Goal: Task Accomplishment & Management: Manage account settings

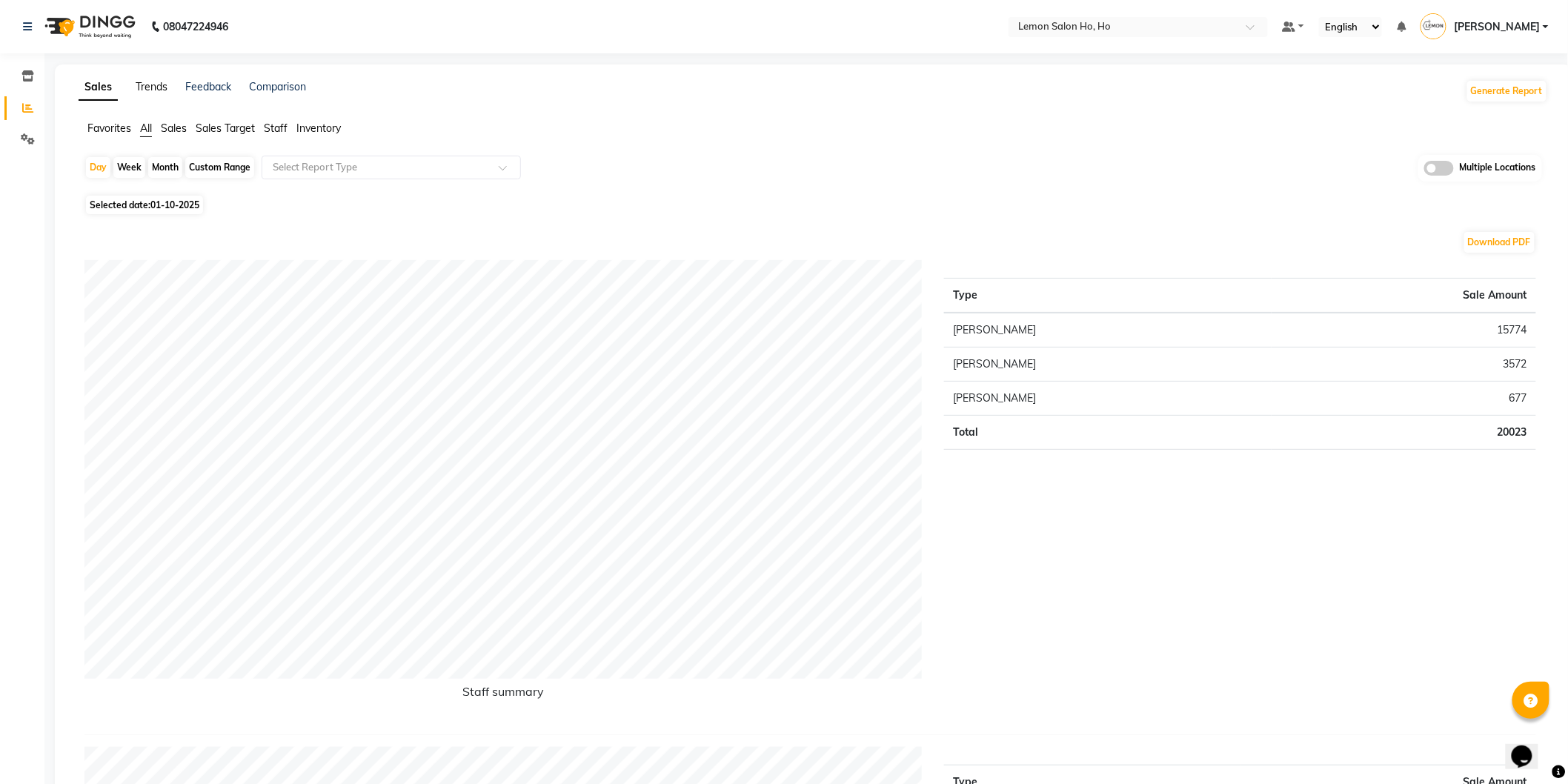
click at [143, 93] on link "Trends" at bounding box center [151, 86] width 31 height 13
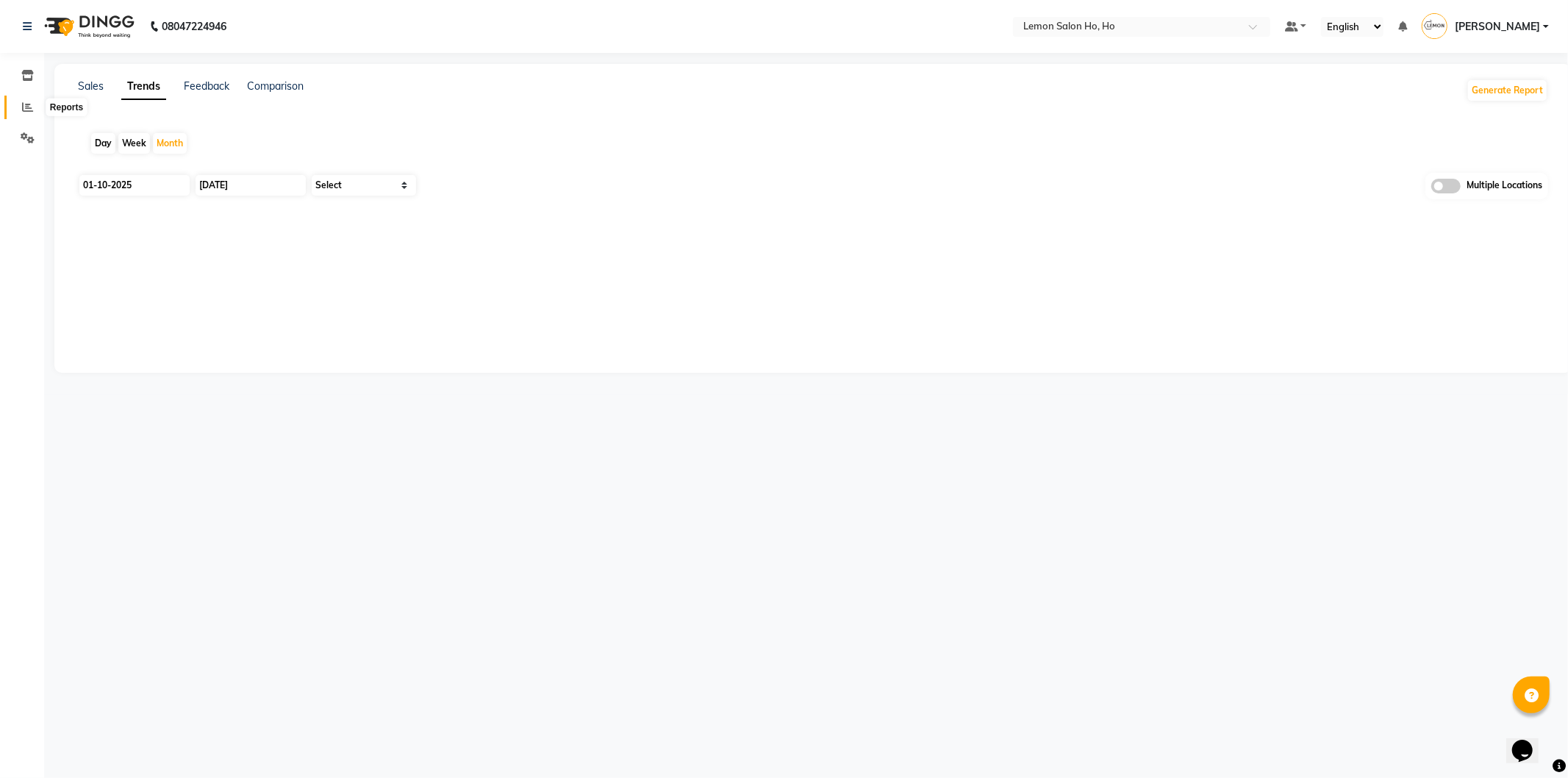
click at [20, 106] on span at bounding box center [27, 107] width 26 height 17
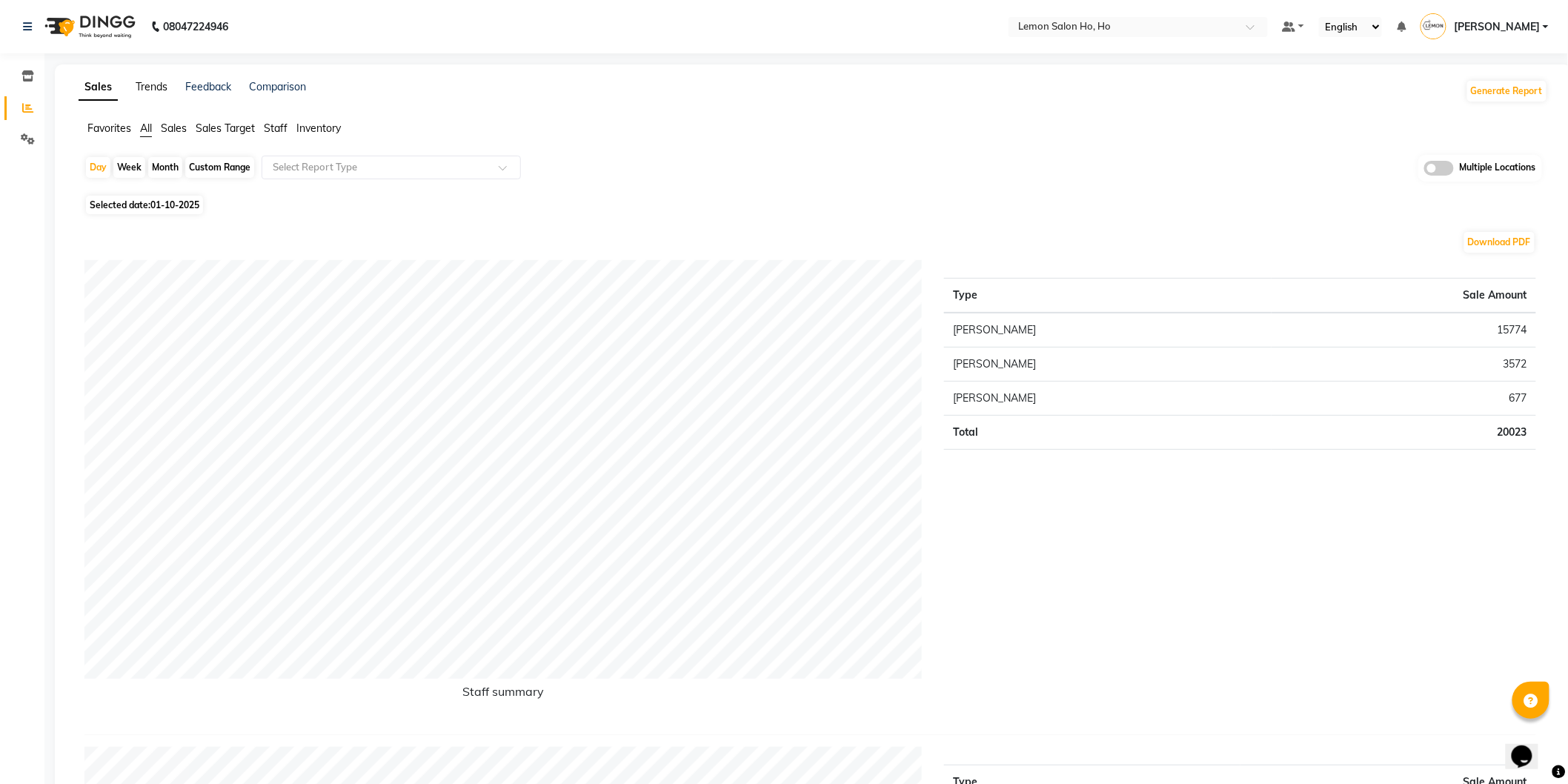
click at [157, 89] on link "Trends" at bounding box center [151, 86] width 31 height 13
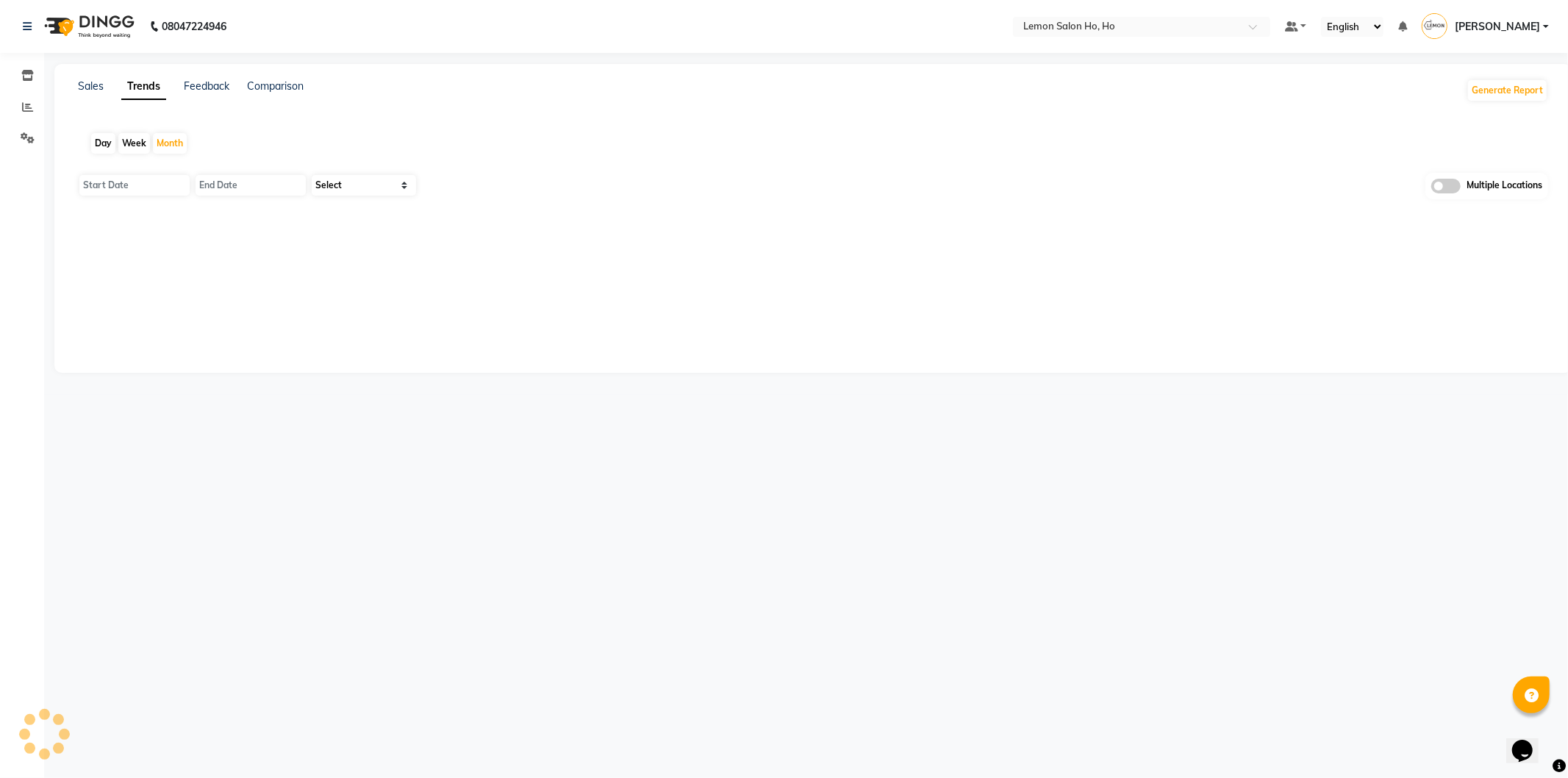
type input "01-10-2025"
type input "31-10-2025"
click at [19, 73] on span at bounding box center [27, 76] width 26 height 17
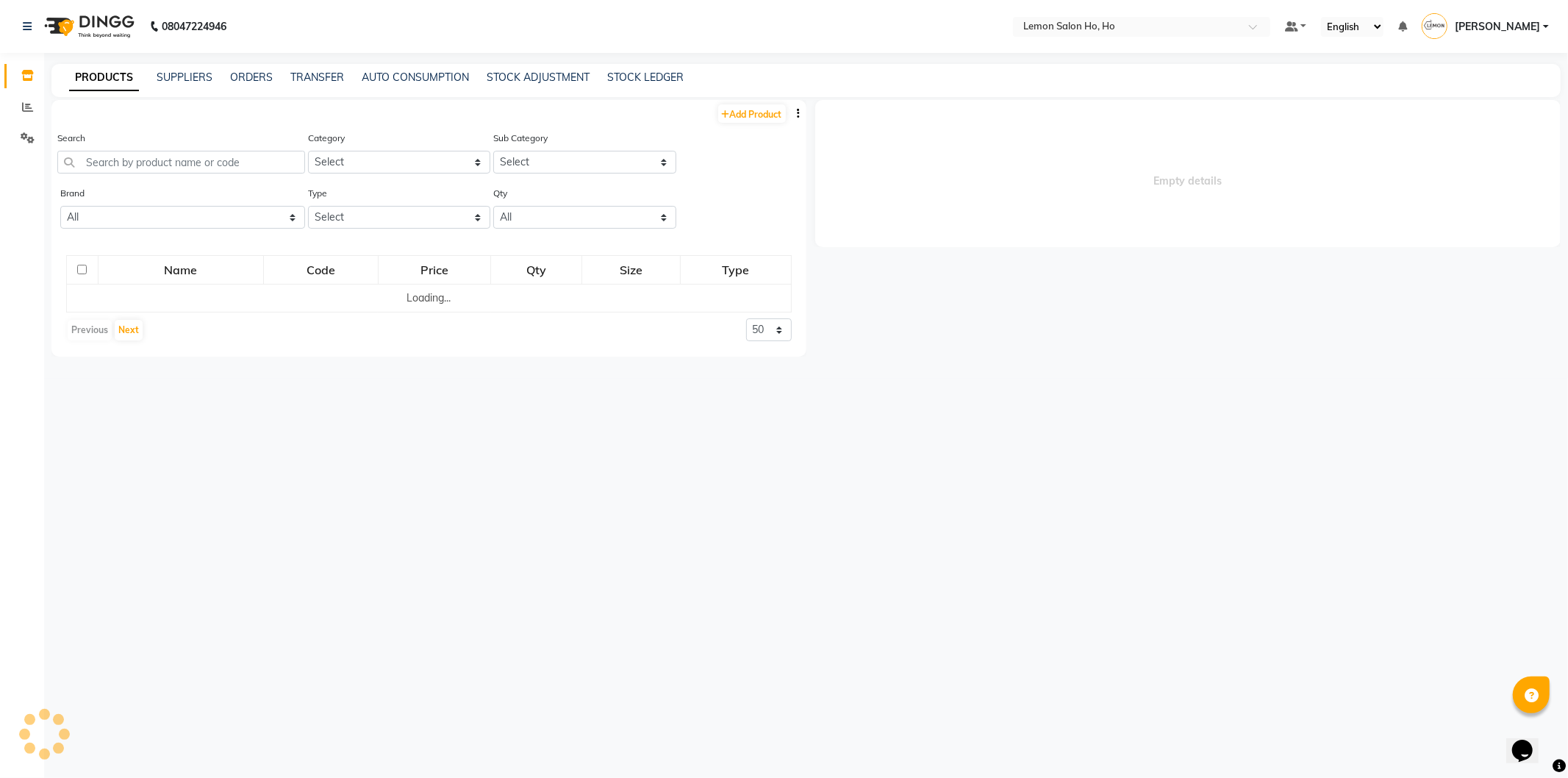
select select
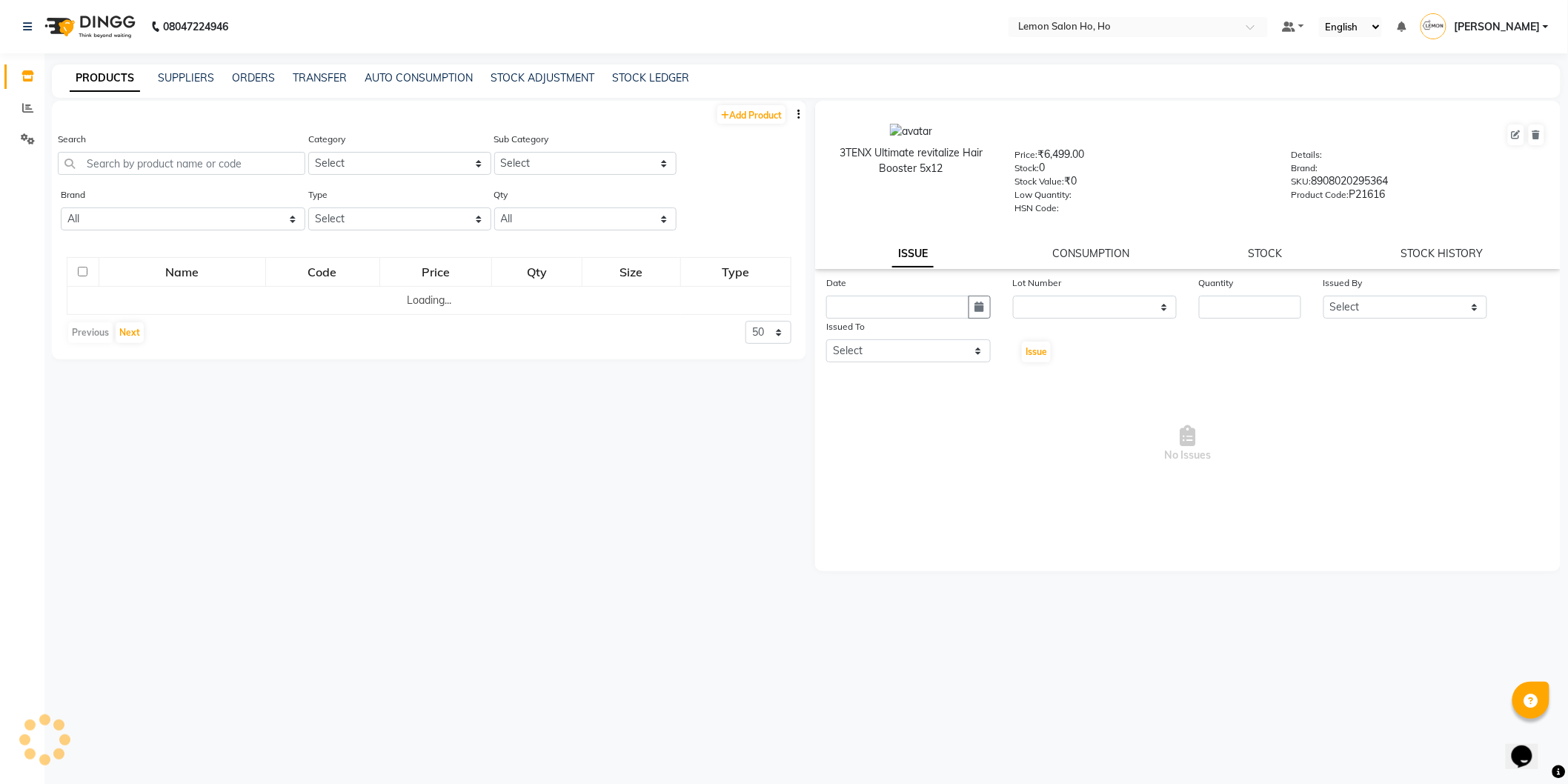
click at [320, 85] on div "TRANSFER" at bounding box center [320, 77] width 54 height 15
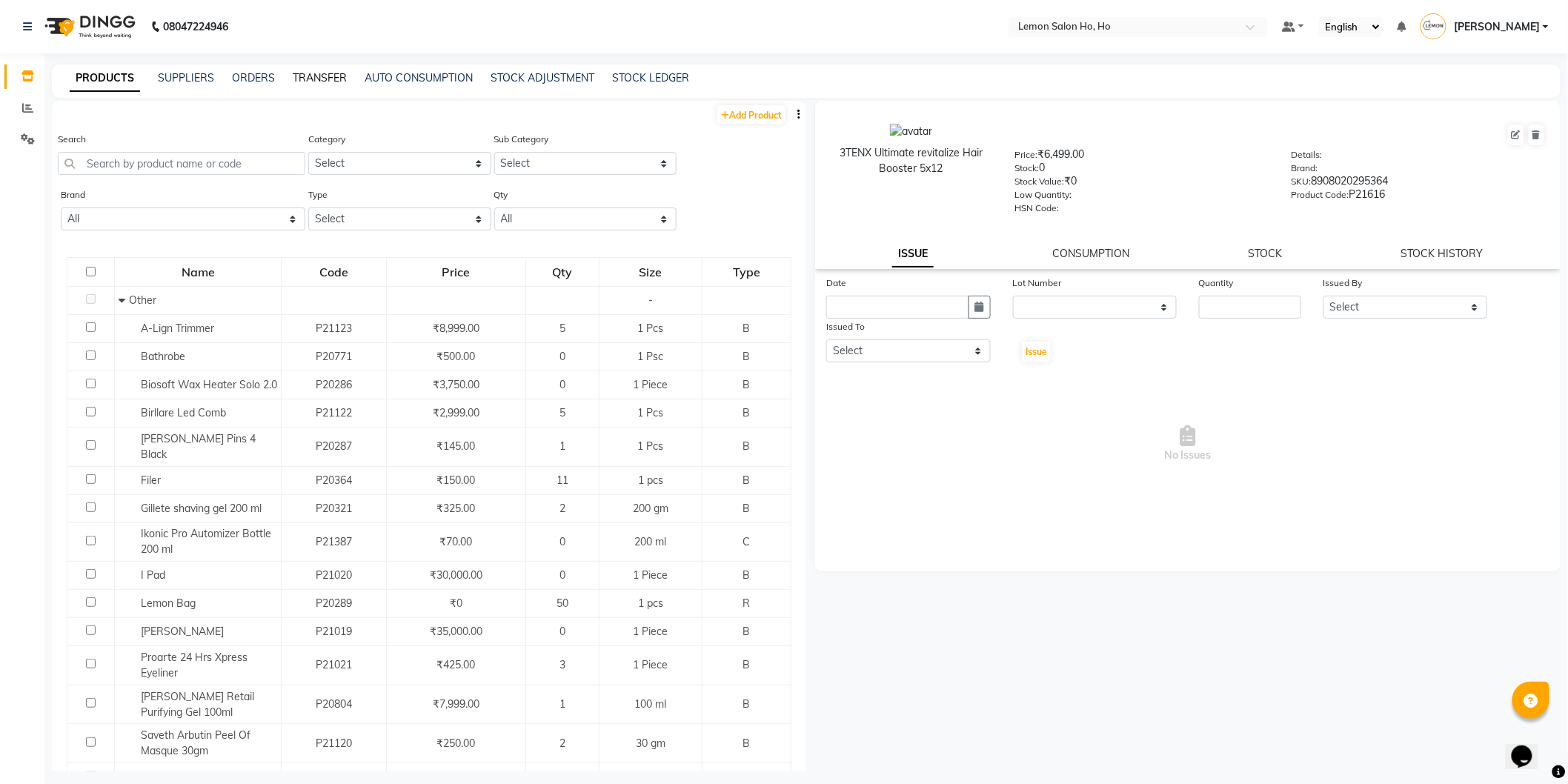
click at [321, 77] on link "TRANSFER" at bounding box center [320, 77] width 54 height 13
select select "sender"
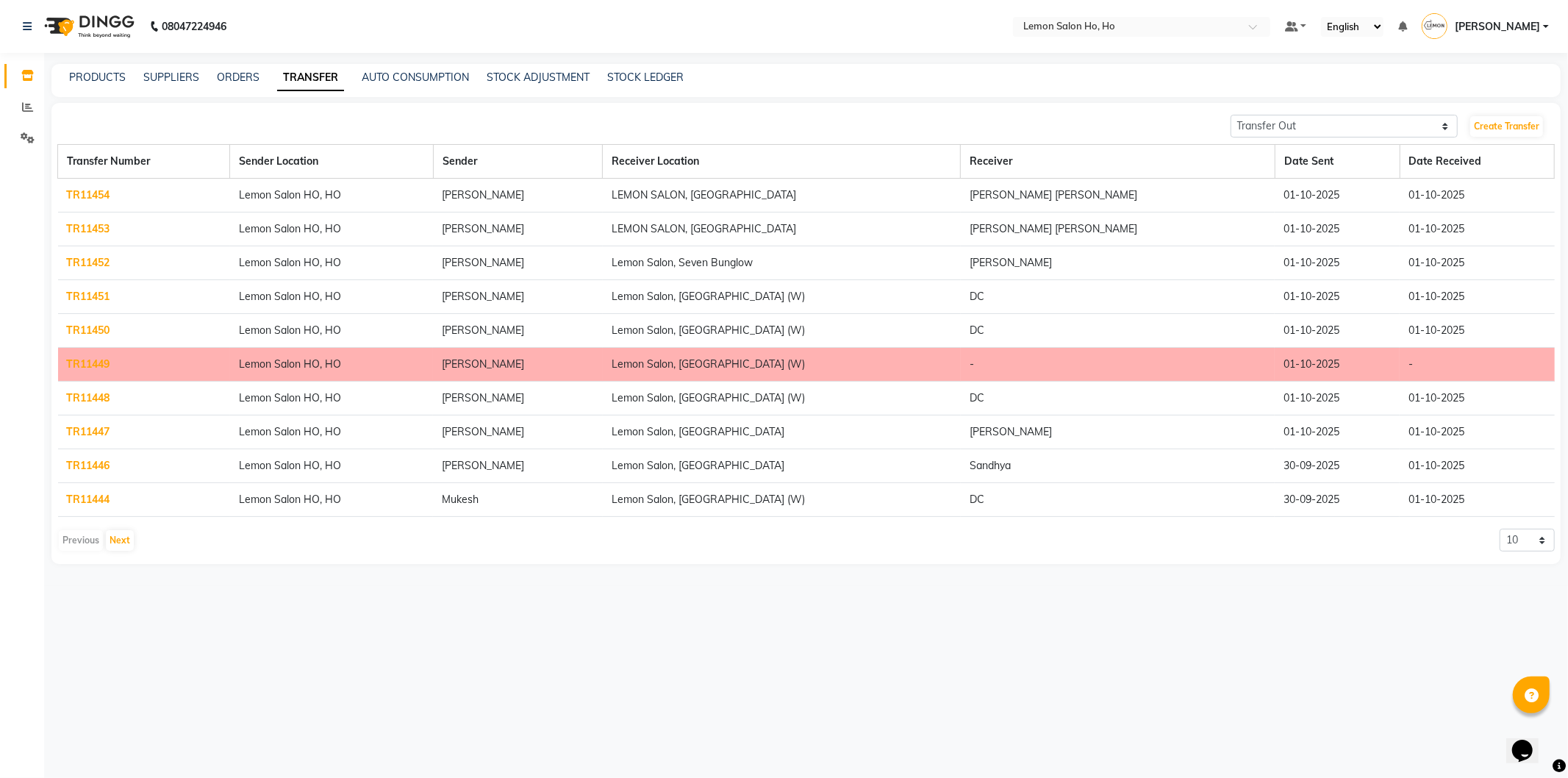
click at [86, 297] on link "TR11451" at bounding box center [88, 296] width 44 height 13
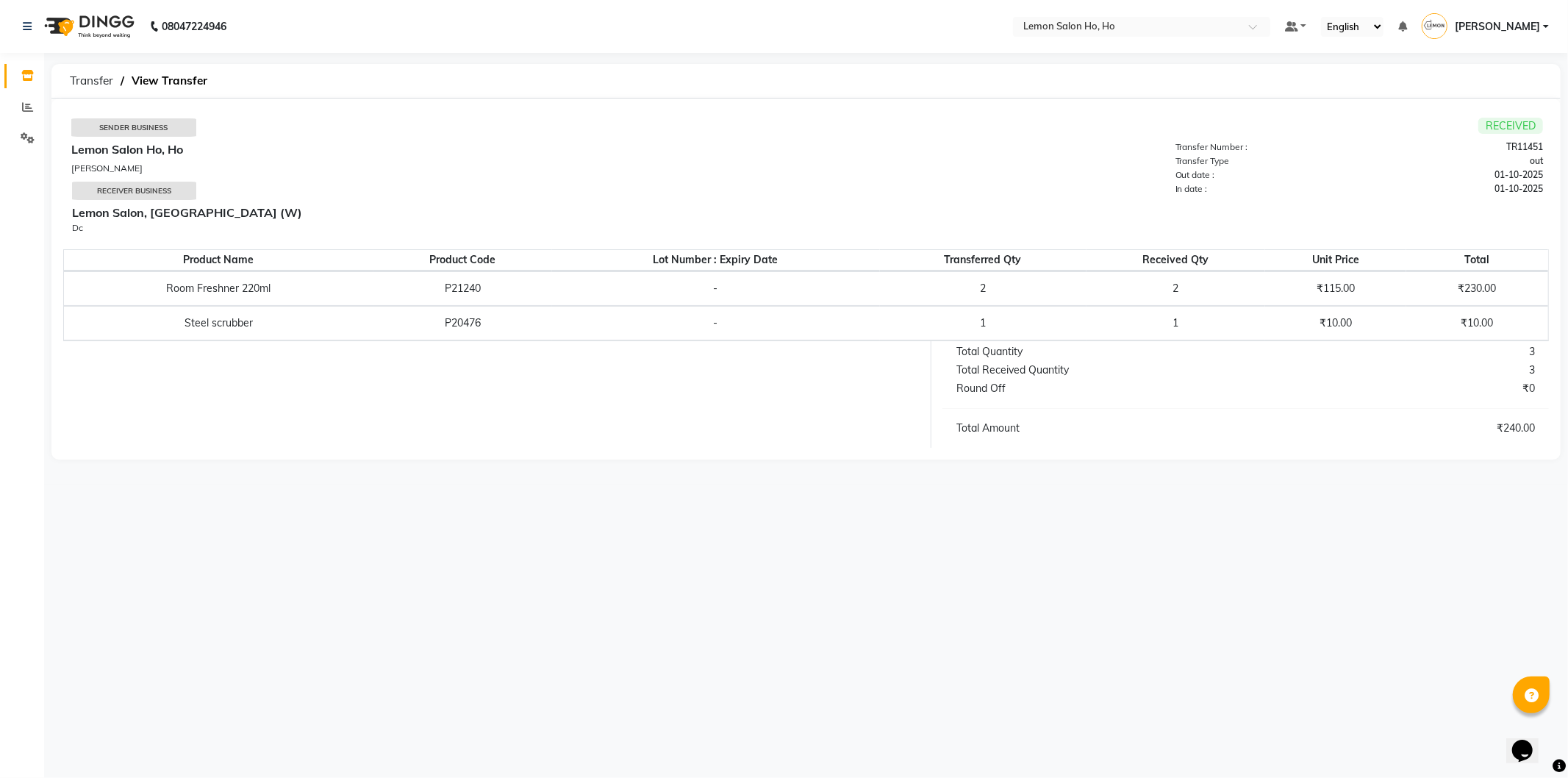
select select "sender"
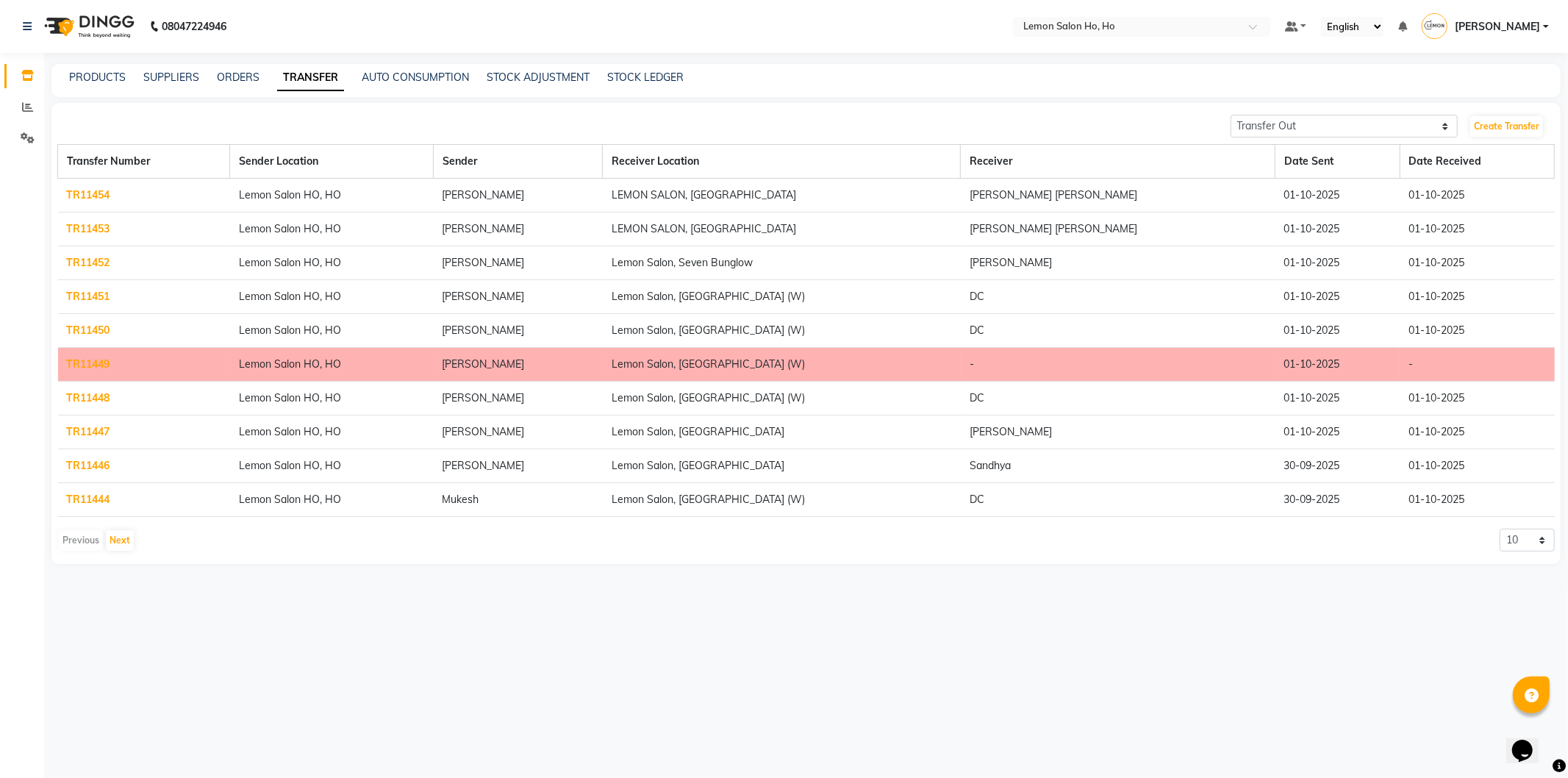
click at [71, 331] on link "TR11450" at bounding box center [88, 330] width 44 height 13
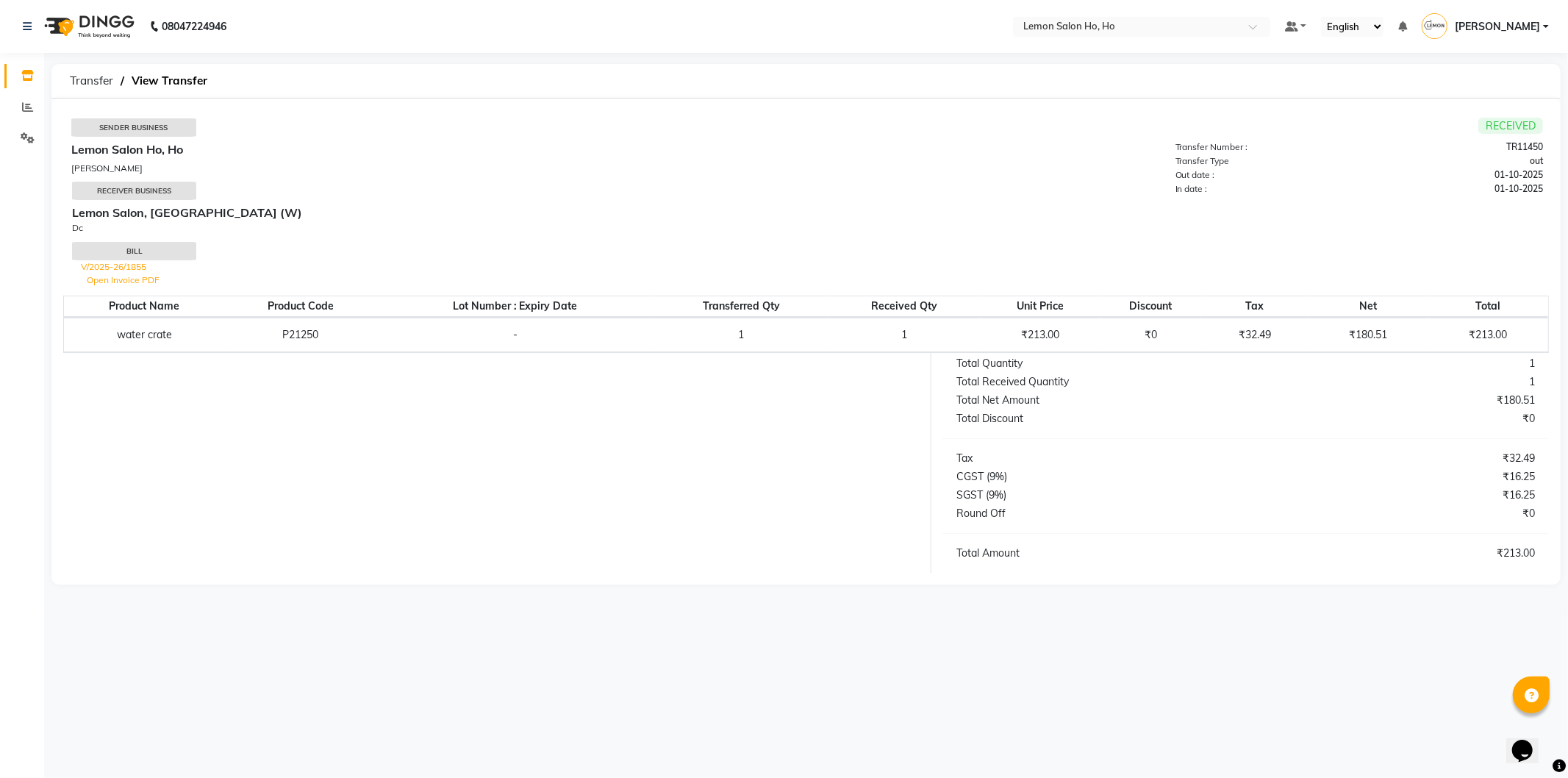
select select "sender"
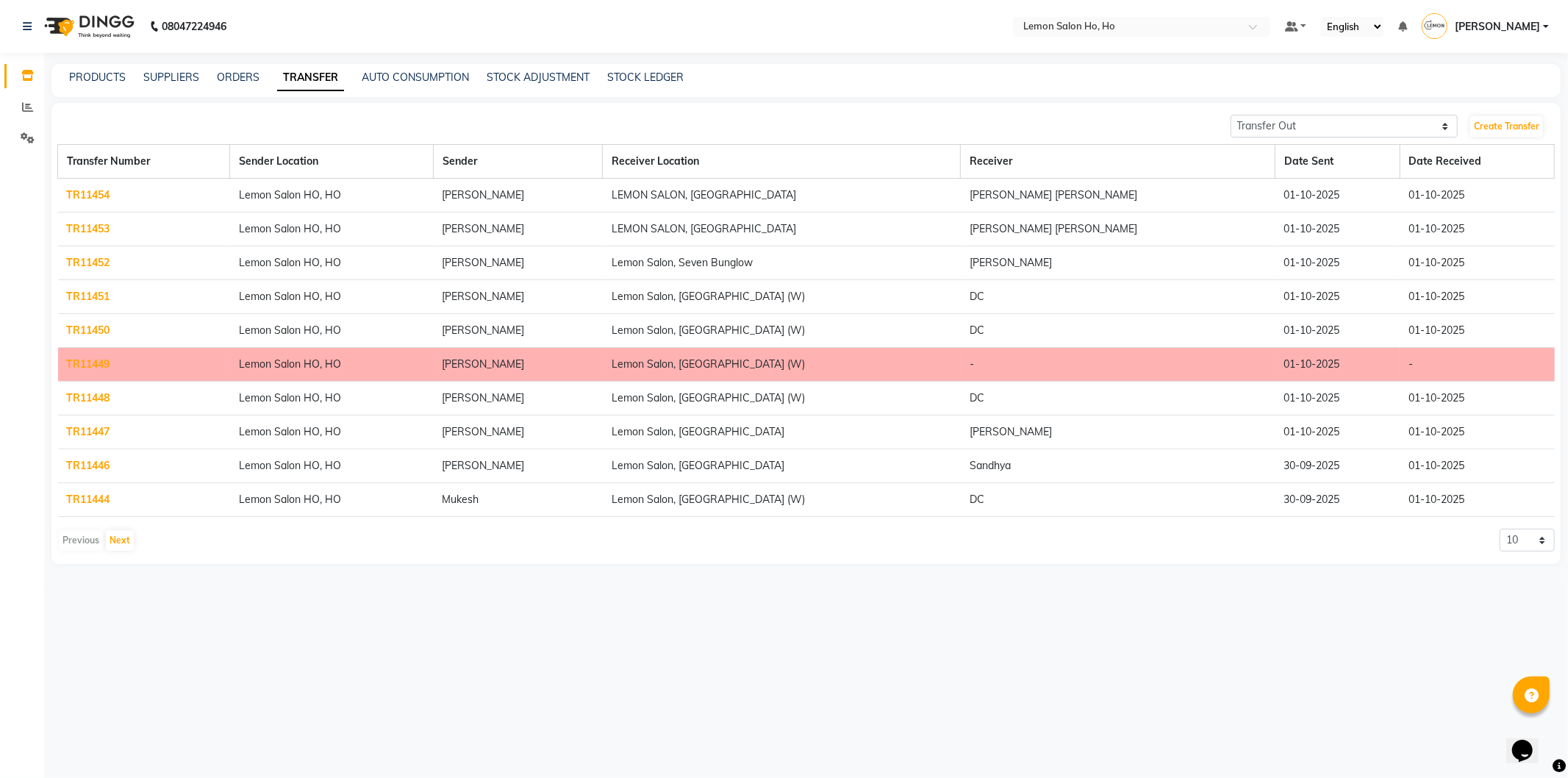
click at [96, 363] on link "TR11449" at bounding box center [88, 364] width 44 height 13
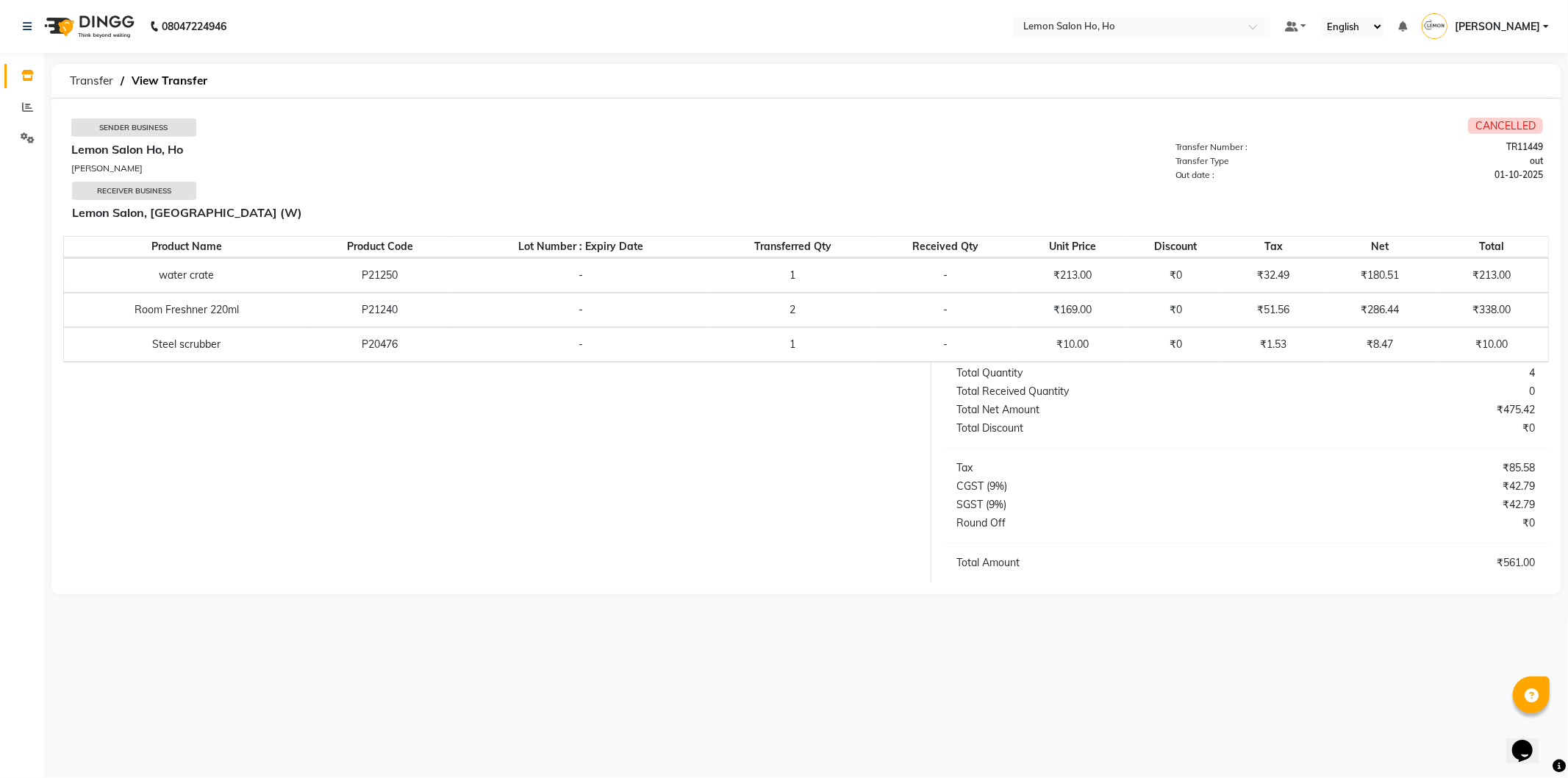
select select "sender"
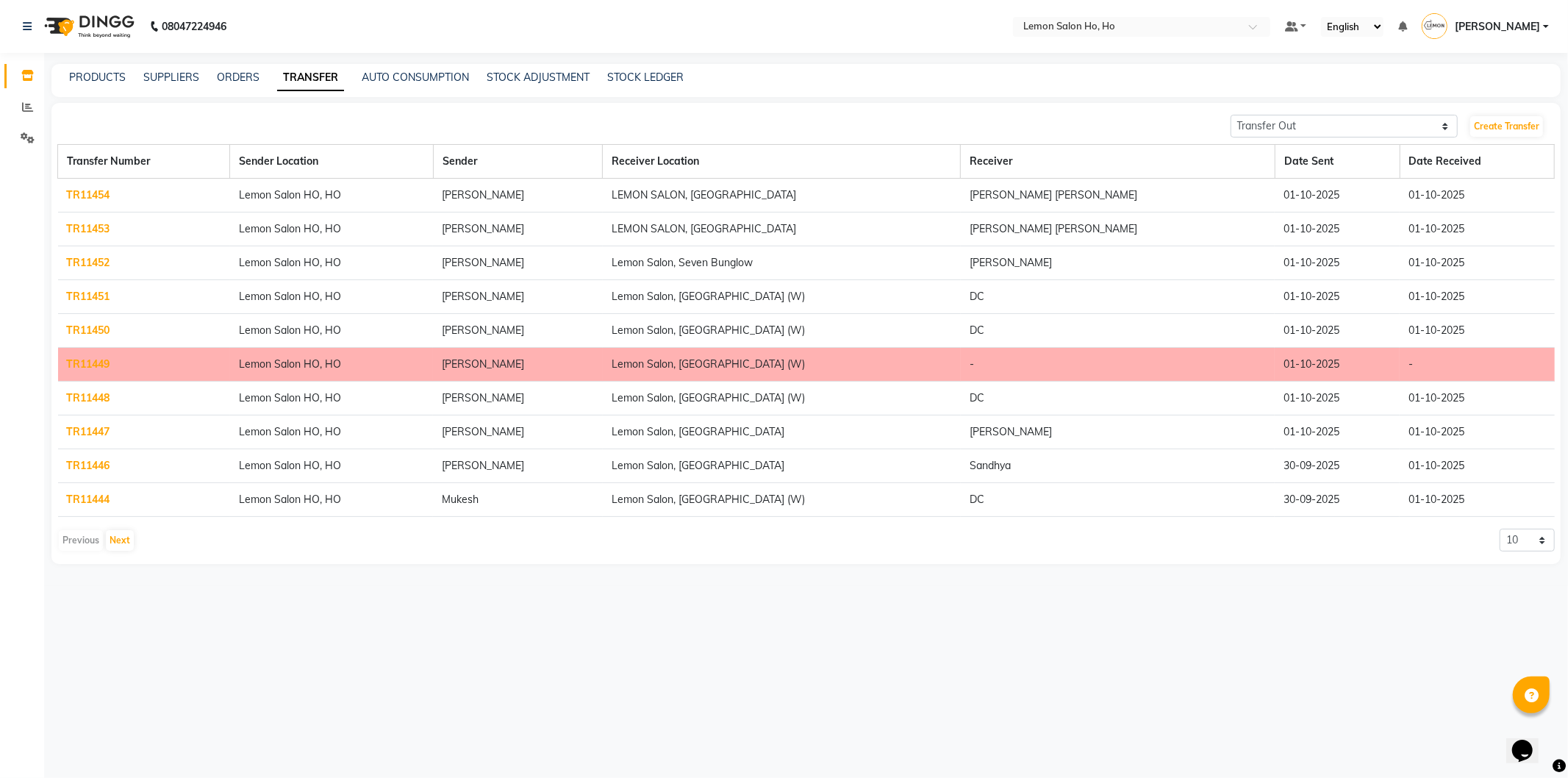
click at [98, 397] on link "TR11448" at bounding box center [88, 397] width 44 height 13
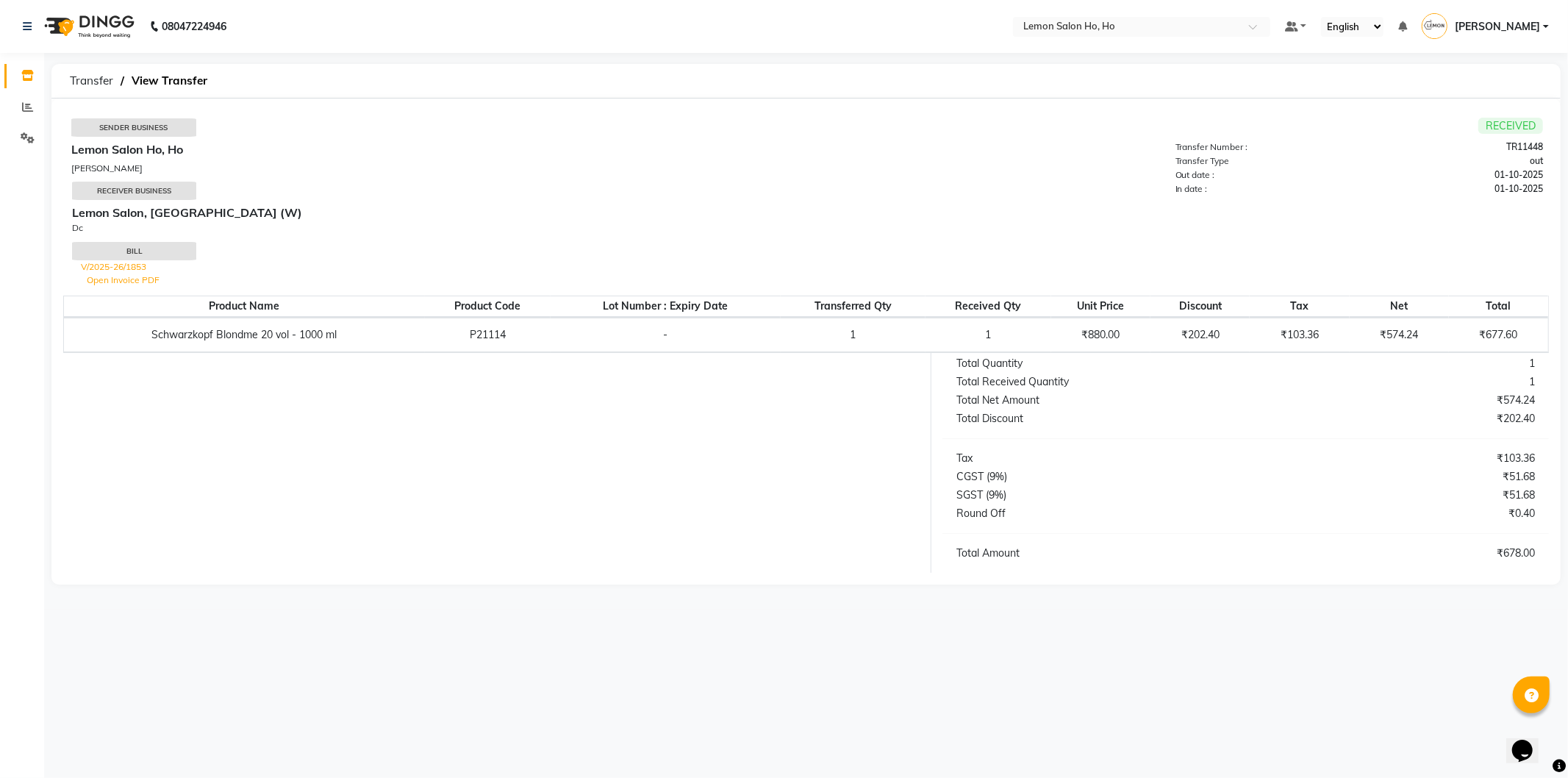
select select "sender"
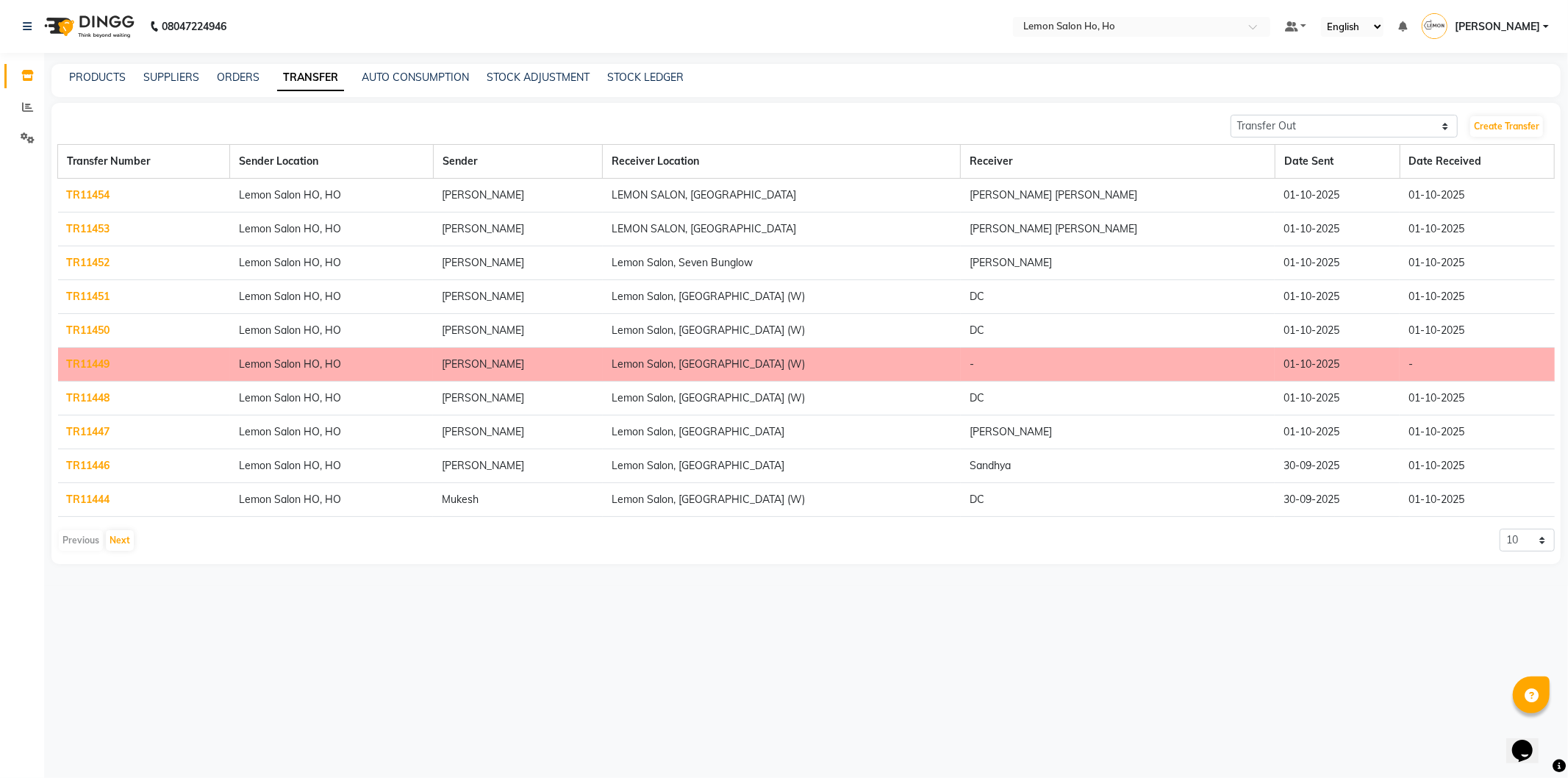
click at [94, 495] on link "TR11444" at bounding box center [88, 499] width 44 height 13
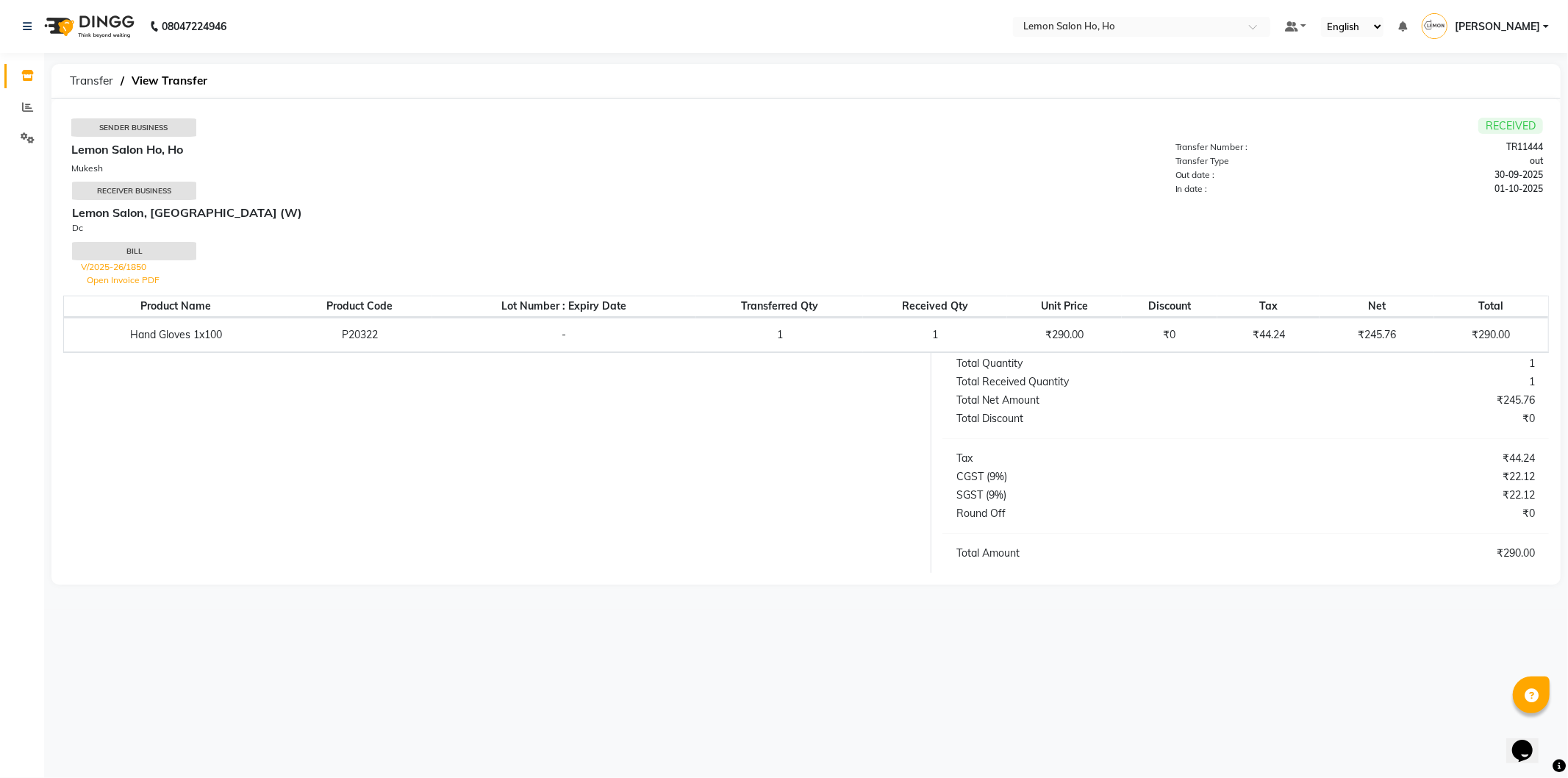
select select "sender"
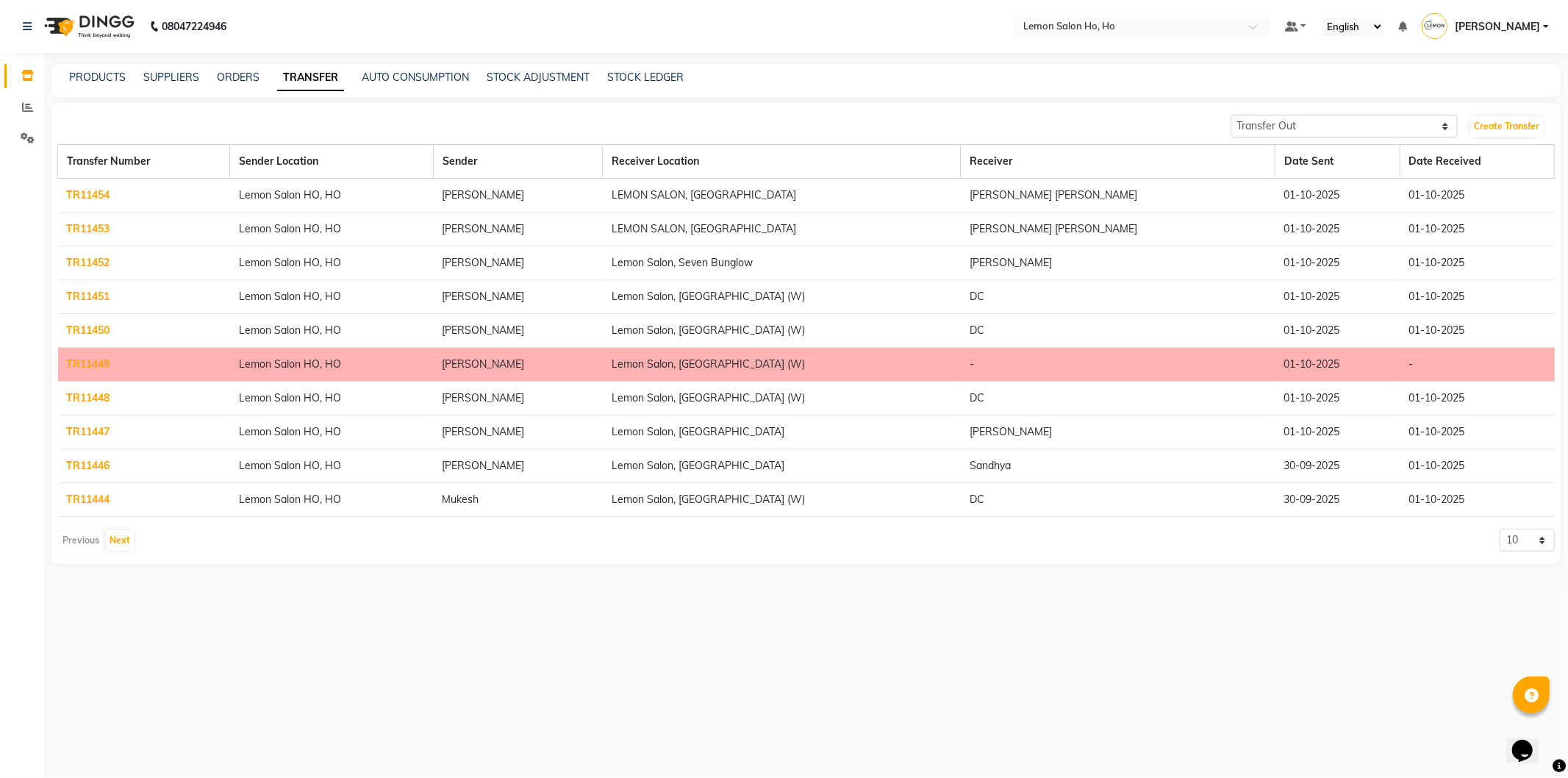
click at [86, 300] on link "TR11451" at bounding box center [88, 296] width 44 height 13
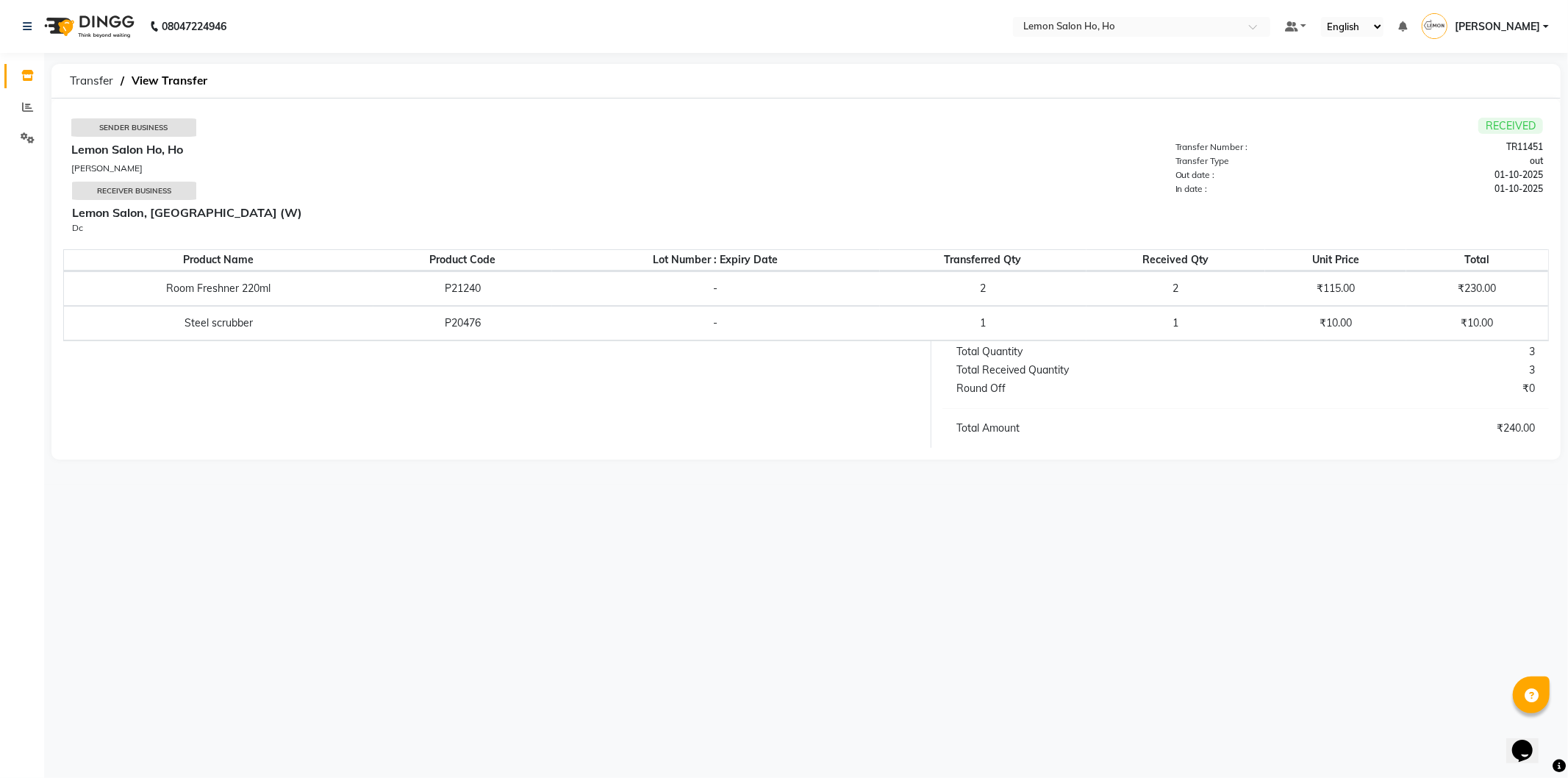
select select "sender"
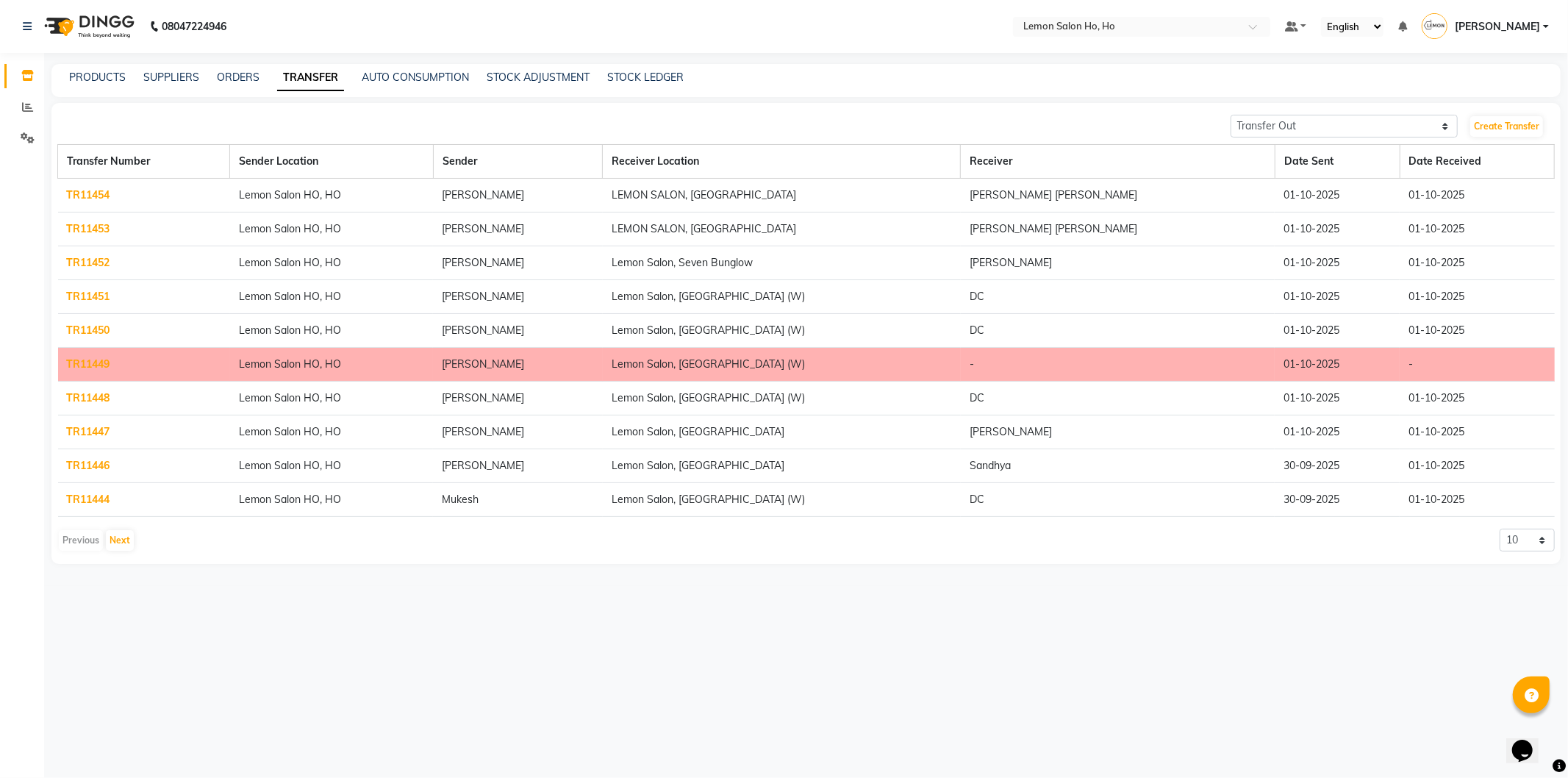
click at [1544, 24] on link "Mohammed Faisal" at bounding box center [1485, 26] width 128 height 24
click at [1496, 103] on link "Sign out" at bounding box center [1473, 105] width 135 height 23
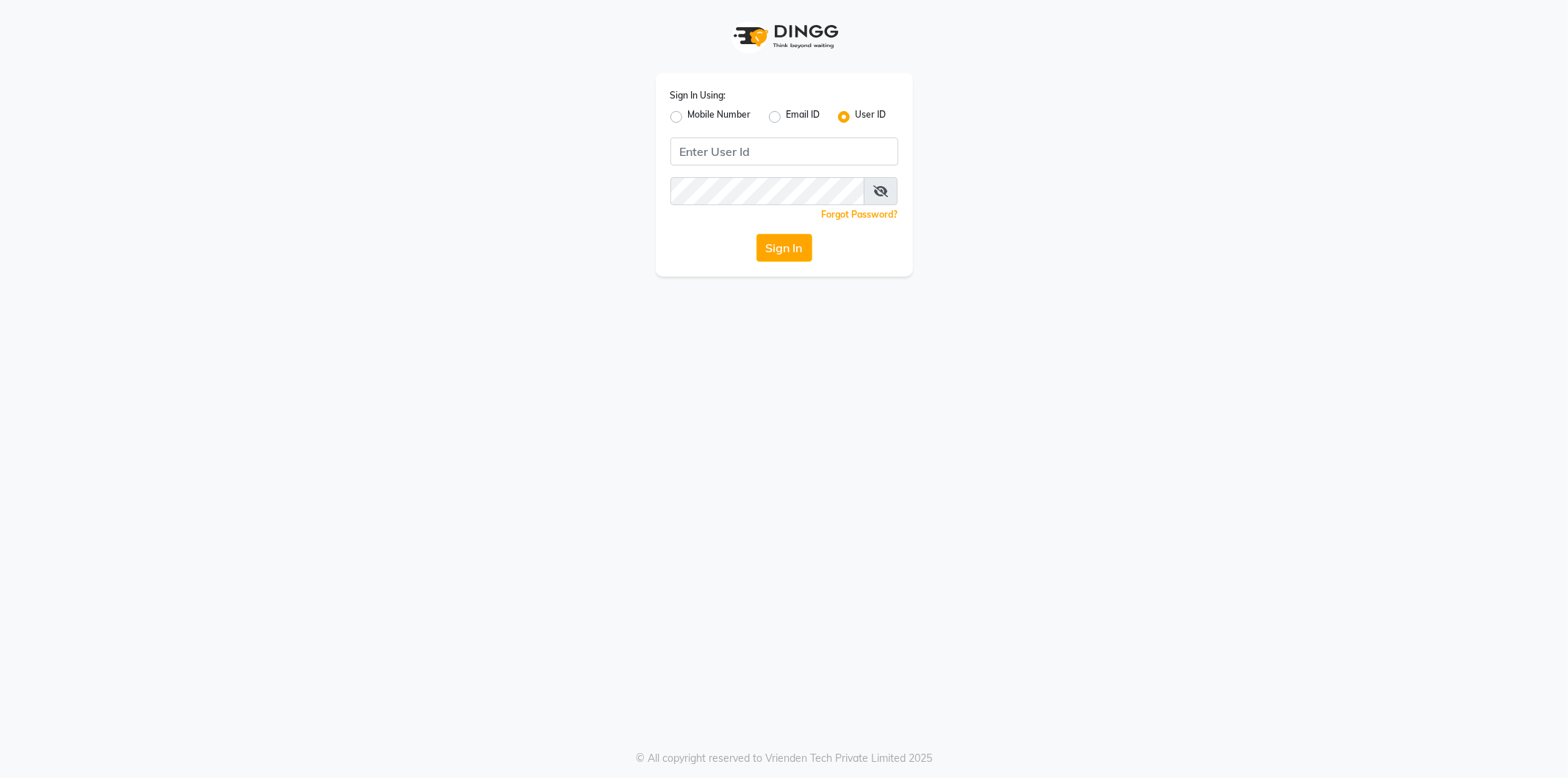
click at [688, 116] on label "Mobile Number" at bounding box center [719, 117] width 63 height 18
click at [688, 116] on input "Mobile Number" at bounding box center [692, 112] width 10 height 10
radio input "true"
radio input "false"
drag, startPoint x: 817, startPoint y: 148, endPoint x: 807, endPoint y: 145, distance: 10.4
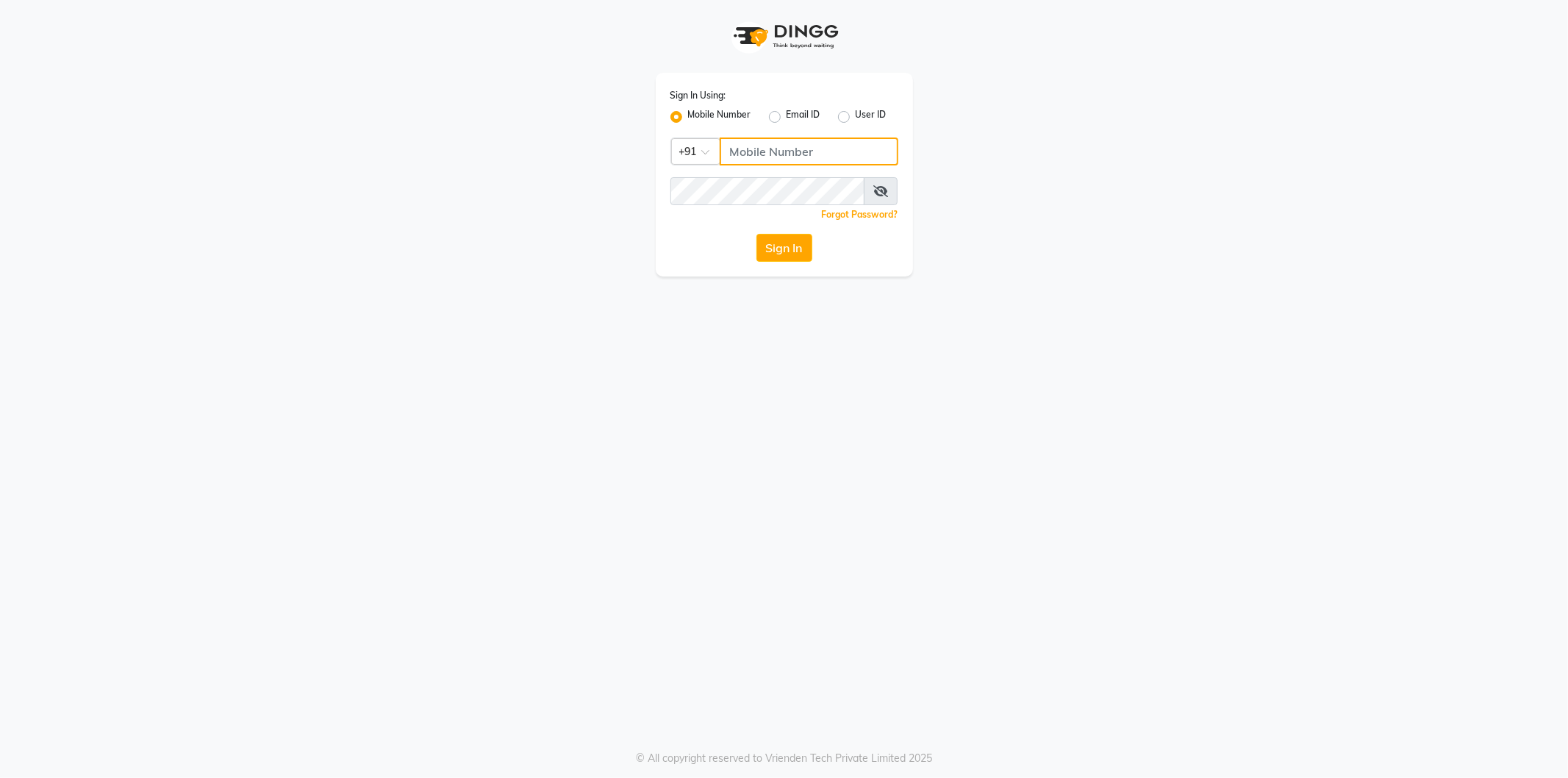
click at [816, 147] on input "Username" at bounding box center [809, 151] width 178 height 28
type input "8080601095"
click at [756, 234] on button "Sign In" at bounding box center [784, 247] width 56 height 28
